Goal: Transaction & Acquisition: Purchase product/service

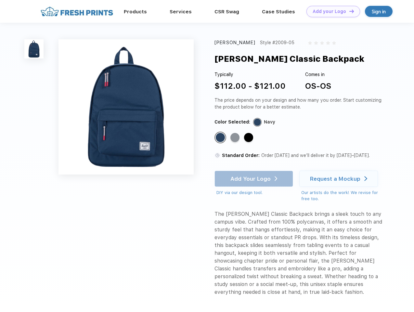
click at [331, 11] on link "Add your Logo Design Tool" at bounding box center [333, 11] width 54 height 11
click at [0, 0] on div "Design Tool" at bounding box center [0, 0] width 0 height 0
click at [349, 11] on link "Add your Logo Design Tool" at bounding box center [333, 11] width 54 height 11
click at [34, 49] on img at bounding box center [33, 48] width 19 height 19
click at [221, 138] on div "Standard Color" at bounding box center [220, 137] width 9 height 9
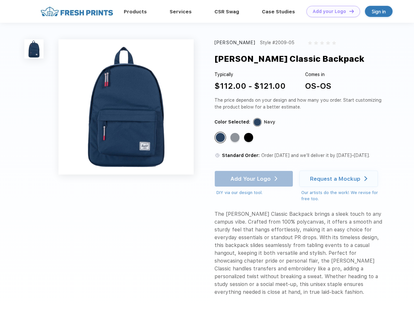
click at [236, 138] on div "Standard Color" at bounding box center [234, 137] width 9 height 9
click at [249, 138] on div "Standard Color" at bounding box center [248, 137] width 9 height 9
click at [254, 179] on div "Add Your Logo DIY via our design tool. Ah shoot! This product isn't up in our d…" at bounding box center [253, 183] width 79 height 25
click at [340, 179] on div "Request a Mockup" at bounding box center [335, 178] width 50 height 6
